Goal: Task Accomplishment & Management: Use online tool/utility

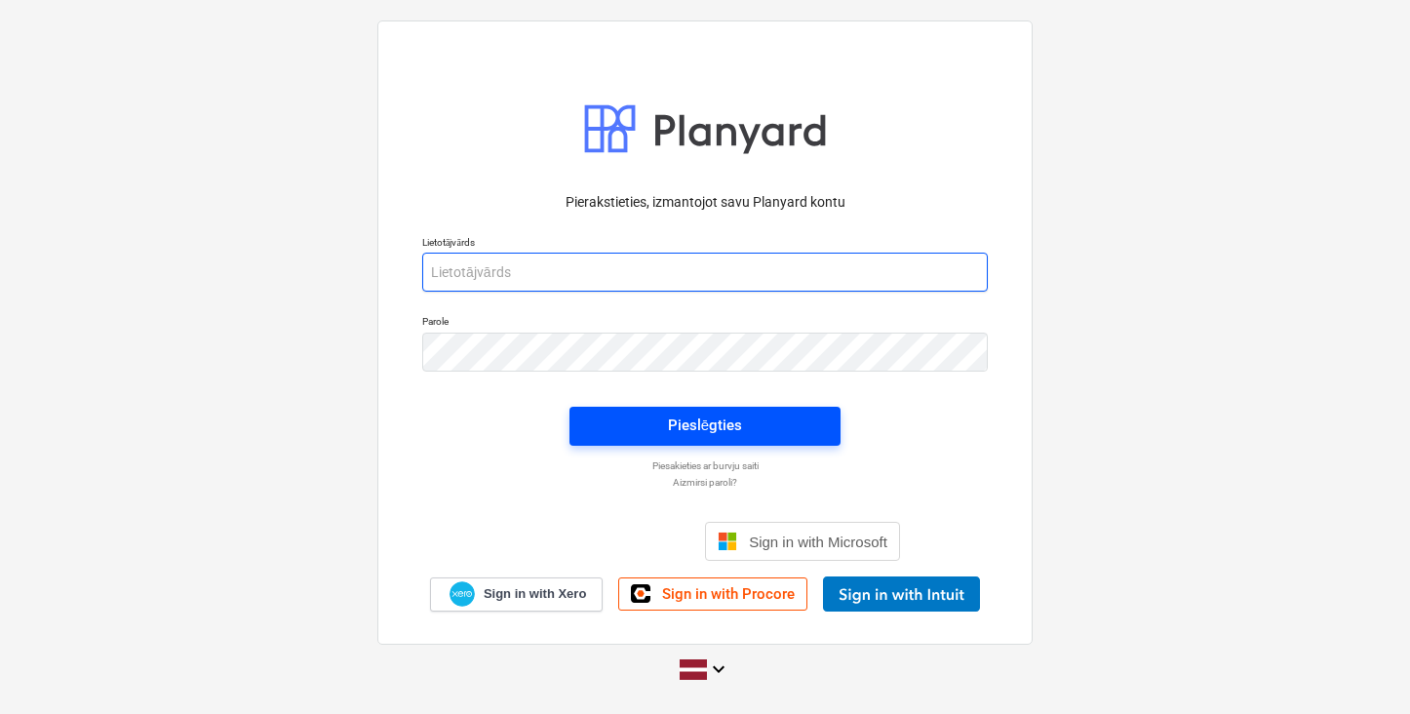
type input "[PERSON_NAME][EMAIL_ADDRESS][DOMAIN_NAME]"
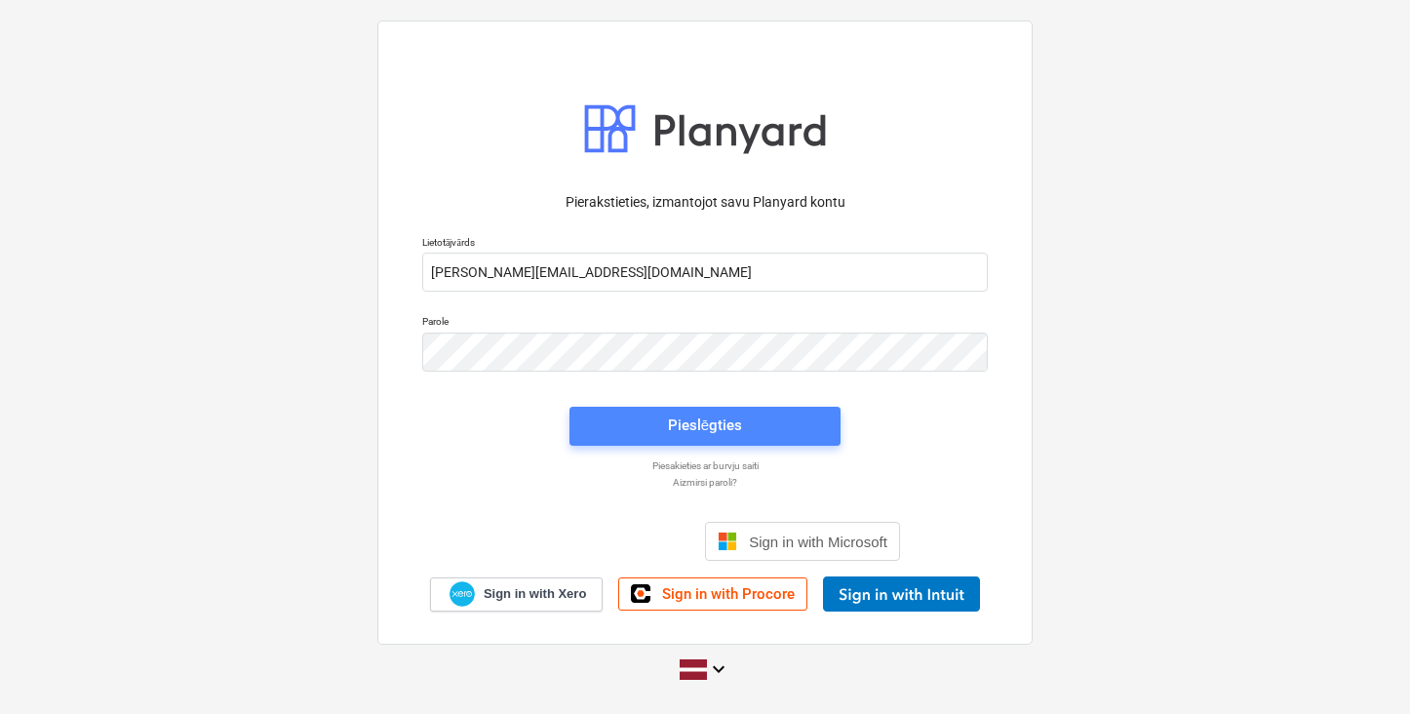
click at [661, 421] on span "Pieslēgties" at bounding box center [705, 424] width 224 height 25
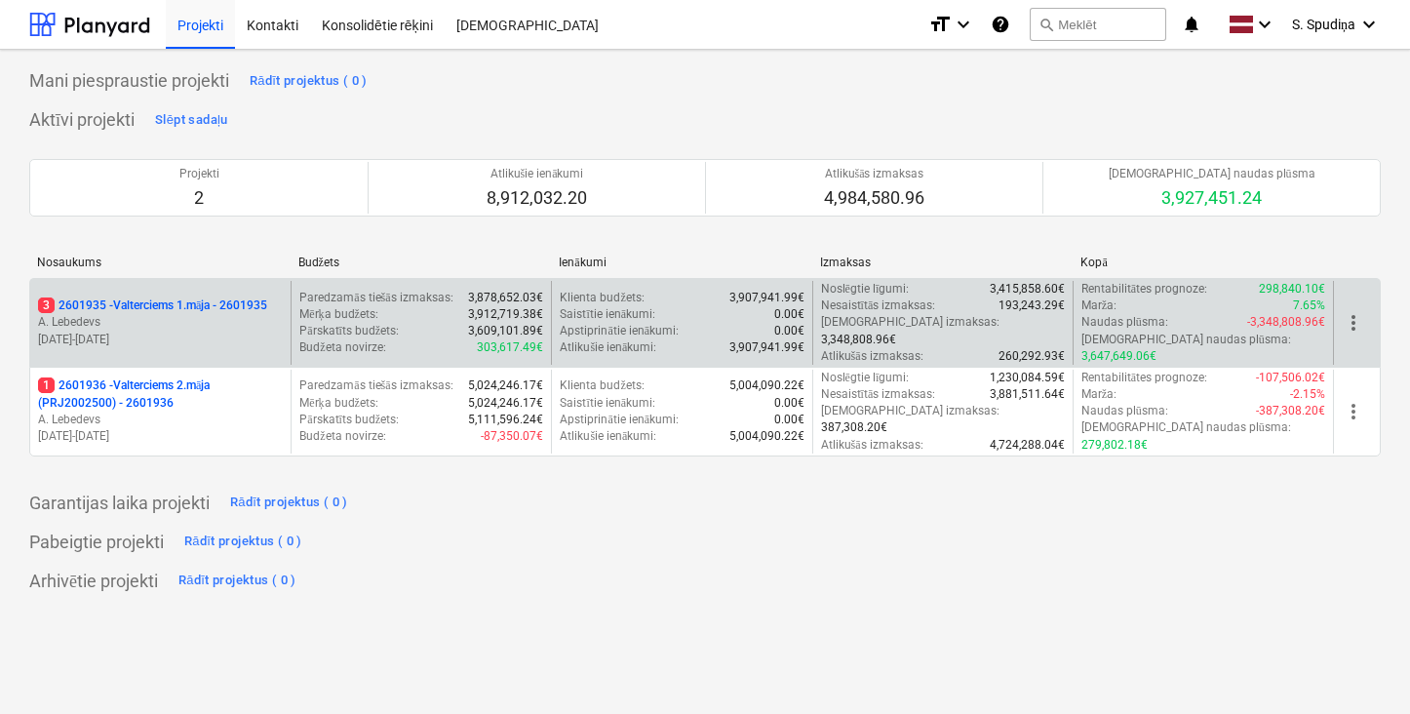
click at [191, 320] on p "A. Lebedevs" at bounding box center [160, 322] width 245 height 17
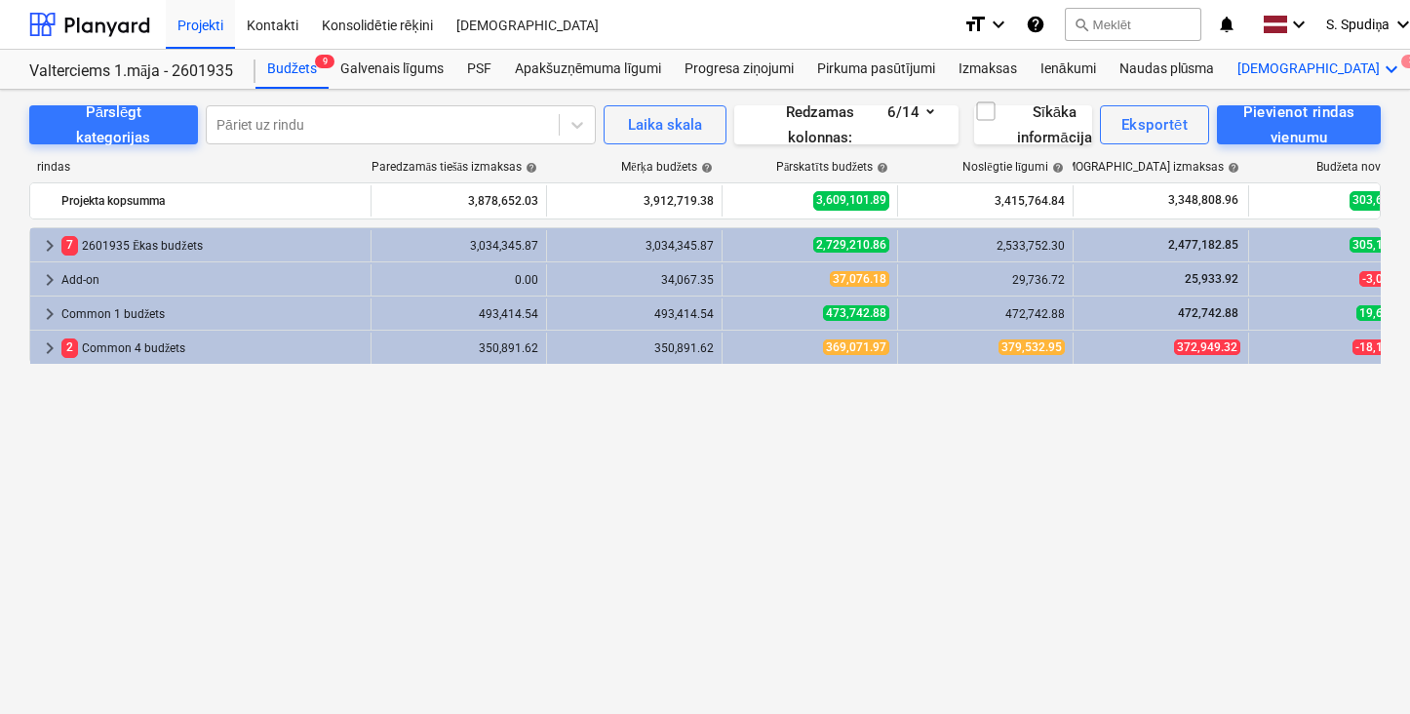
click at [1261, 67] on div "Vairāk keyboard_arrow_down 3" at bounding box center [1320, 69] width 189 height 39
click at [1310, 122] on div "Faili 3" at bounding box center [1357, 116] width 94 height 17
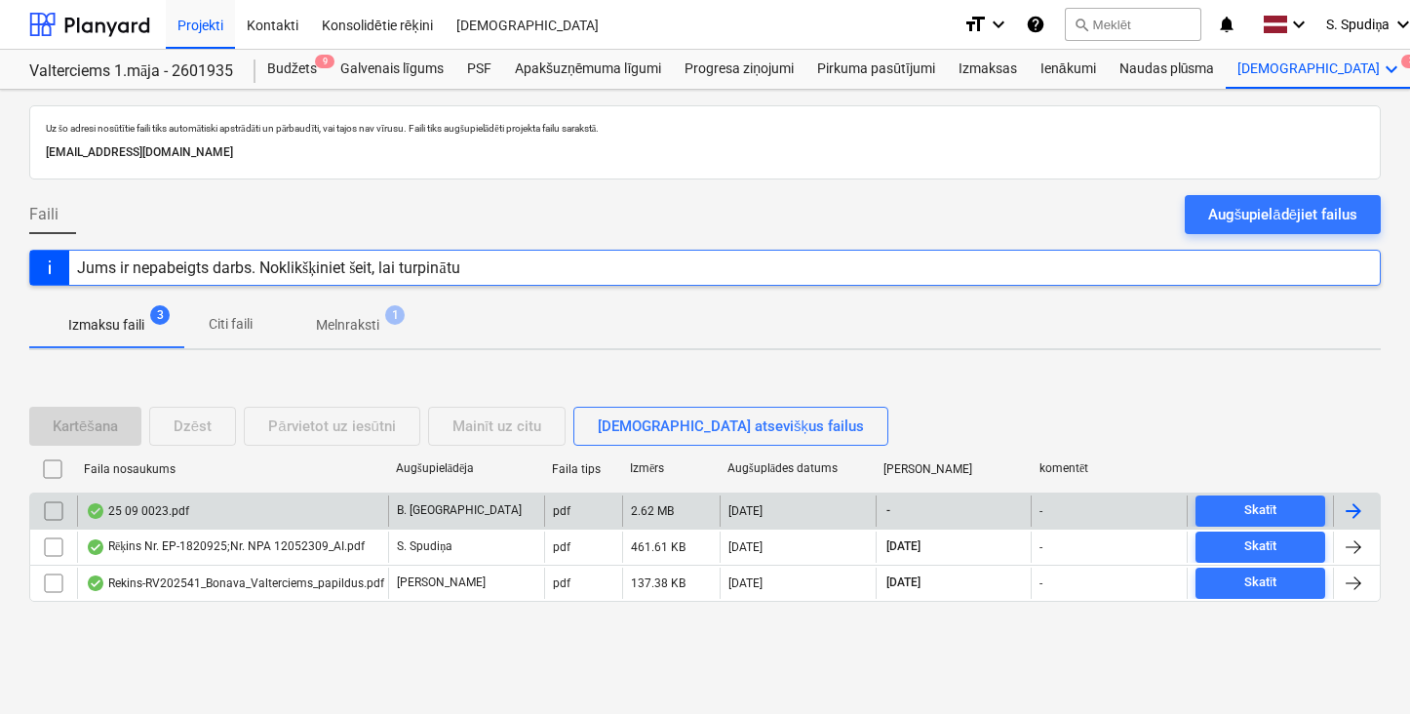
click at [210, 512] on div "25 09 0023.pdf" at bounding box center [232, 510] width 311 height 31
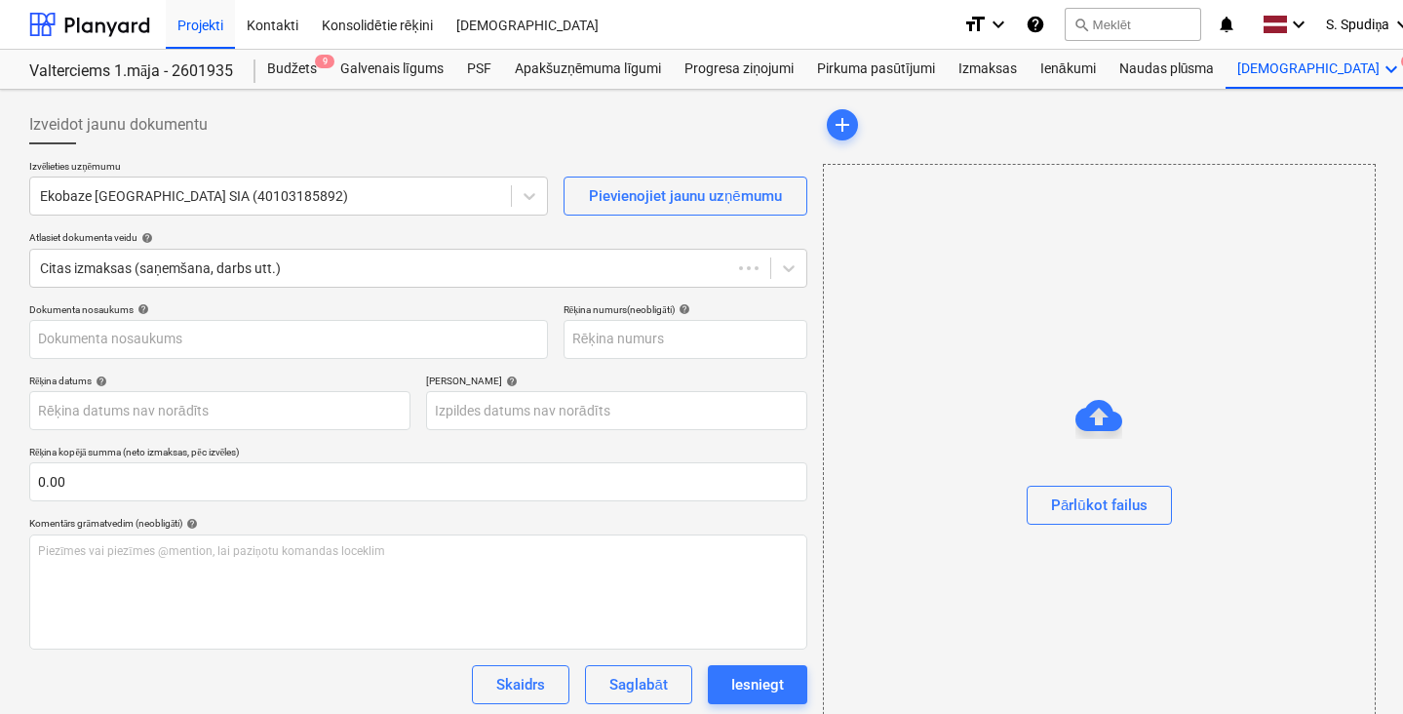
click at [210, 512] on div "Dokumenta nosaukums help Rēķina numurs (neobligāti) help Rēķina datums help Pre…" at bounding box center [418, 558] width 778 height 510
type input "25 09 0023.pdf"
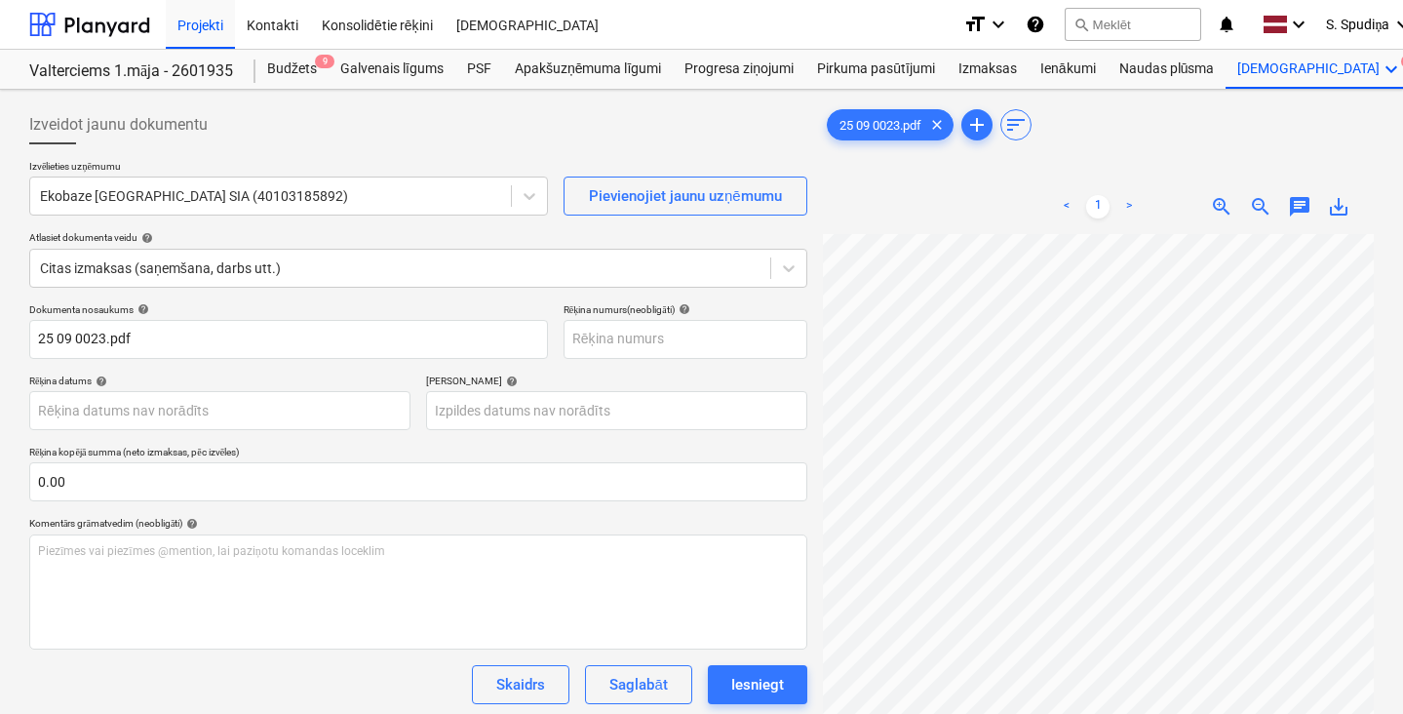
scroll to position [291, 476]
